Goal: Task Accomplishment & Management: Manage account settings

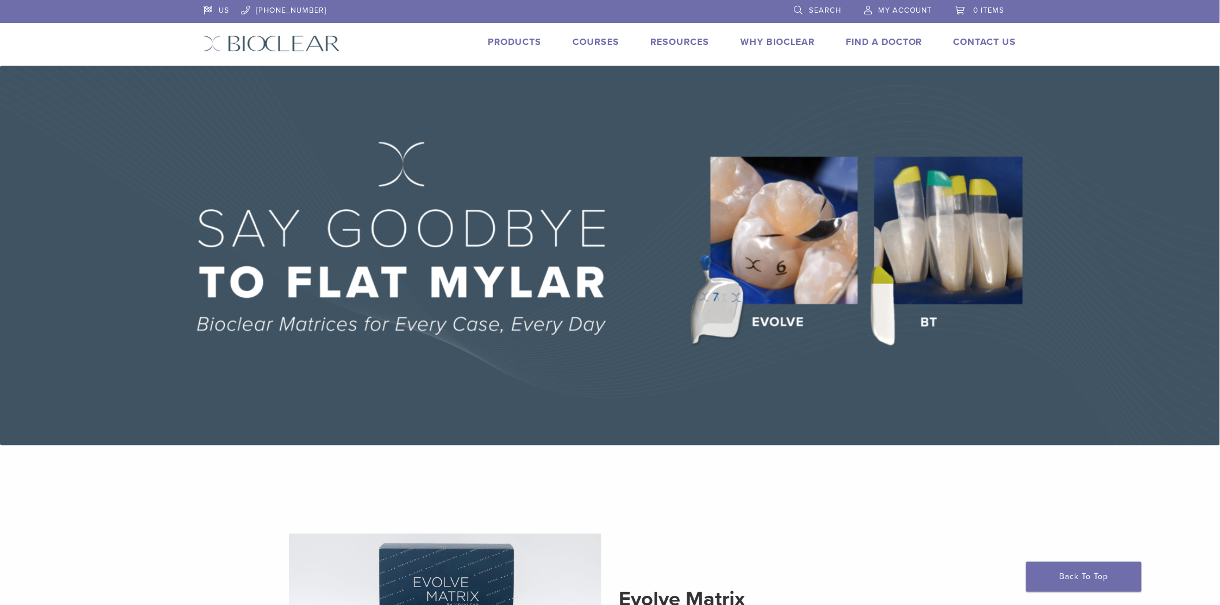
click at [887, 12] on span "My Account" at bounding box center [905, 10] width 54 height 9
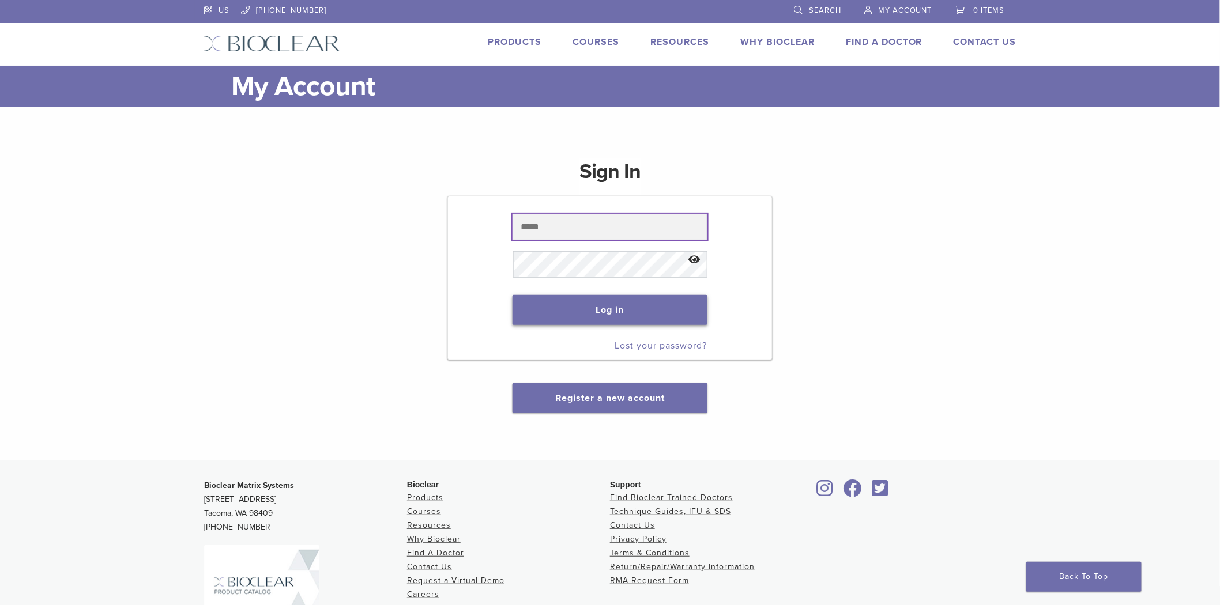
type input "**********"
click at [575, 306] on button "Log in" at bounding box center [610, 310] width 194 height 30
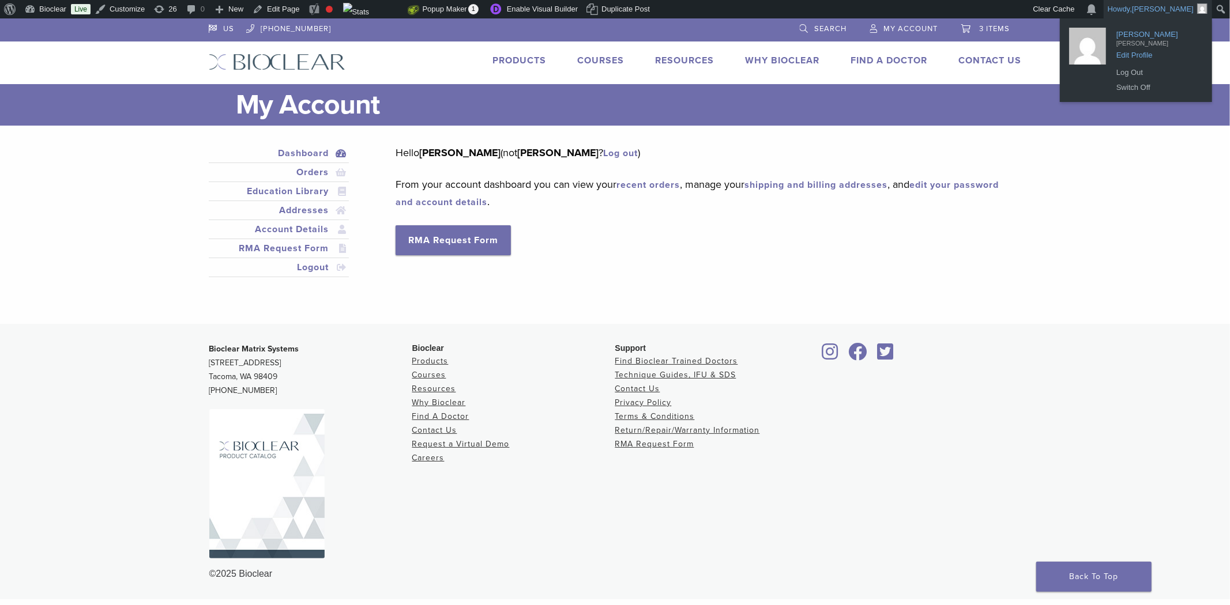
click at [1140, 52] on span "Edit Profile" at bounding box center [1156, 51] width 81 height 10
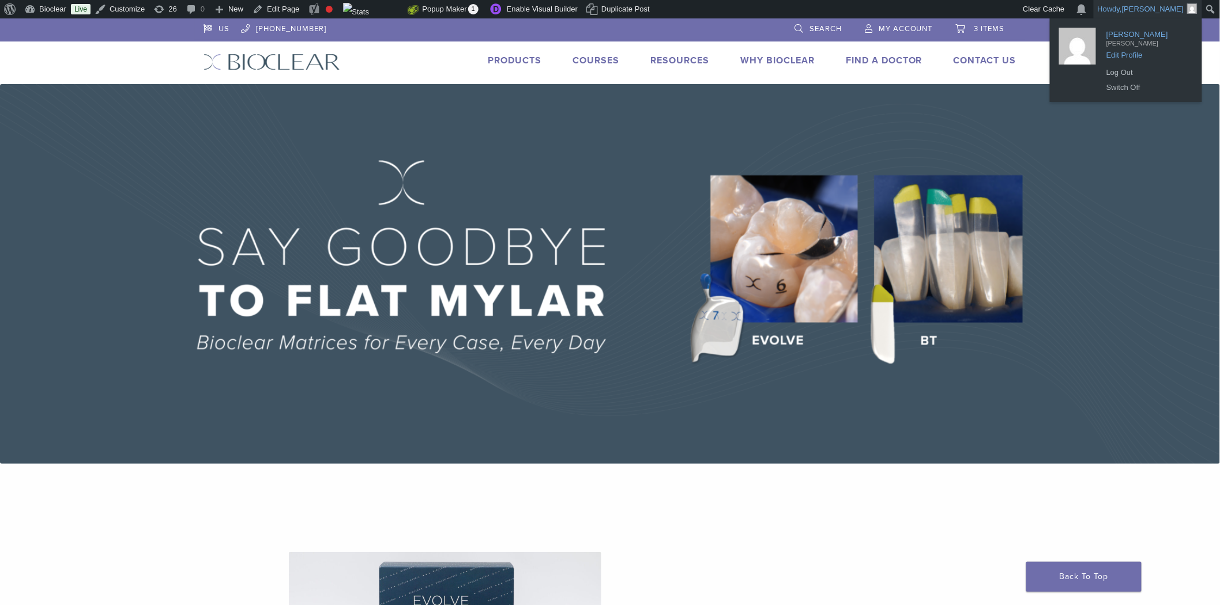
click at [1146, 48] on span "Edit Profile" at bounding box center [1146, 51] width 81 height 10
click at [1127, 47] on span "Edit Profile" at bounding box center [1146, 51] width 81 height 10
